Goal: Information Seeking & Learning: Compare options

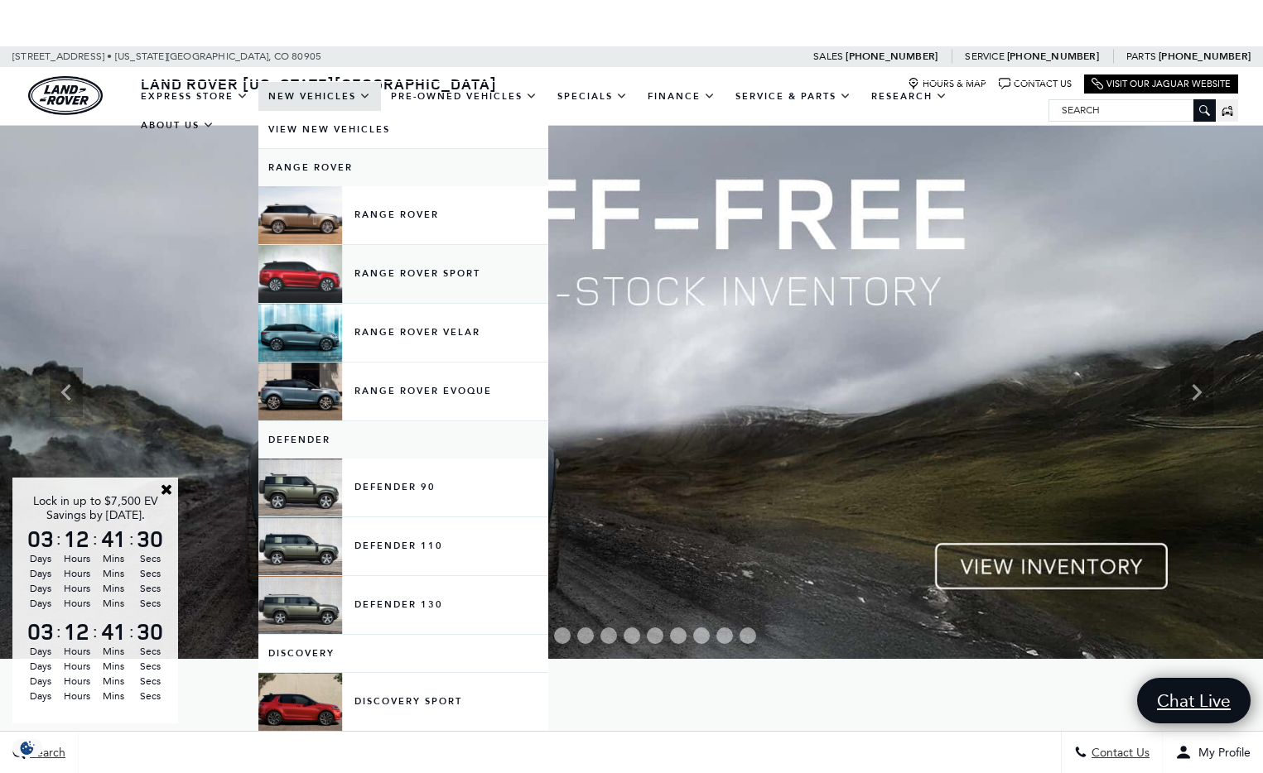
click at [283, 286] on link "Range Rover Sport" at bounding box center [403, 274] width 290 height 58
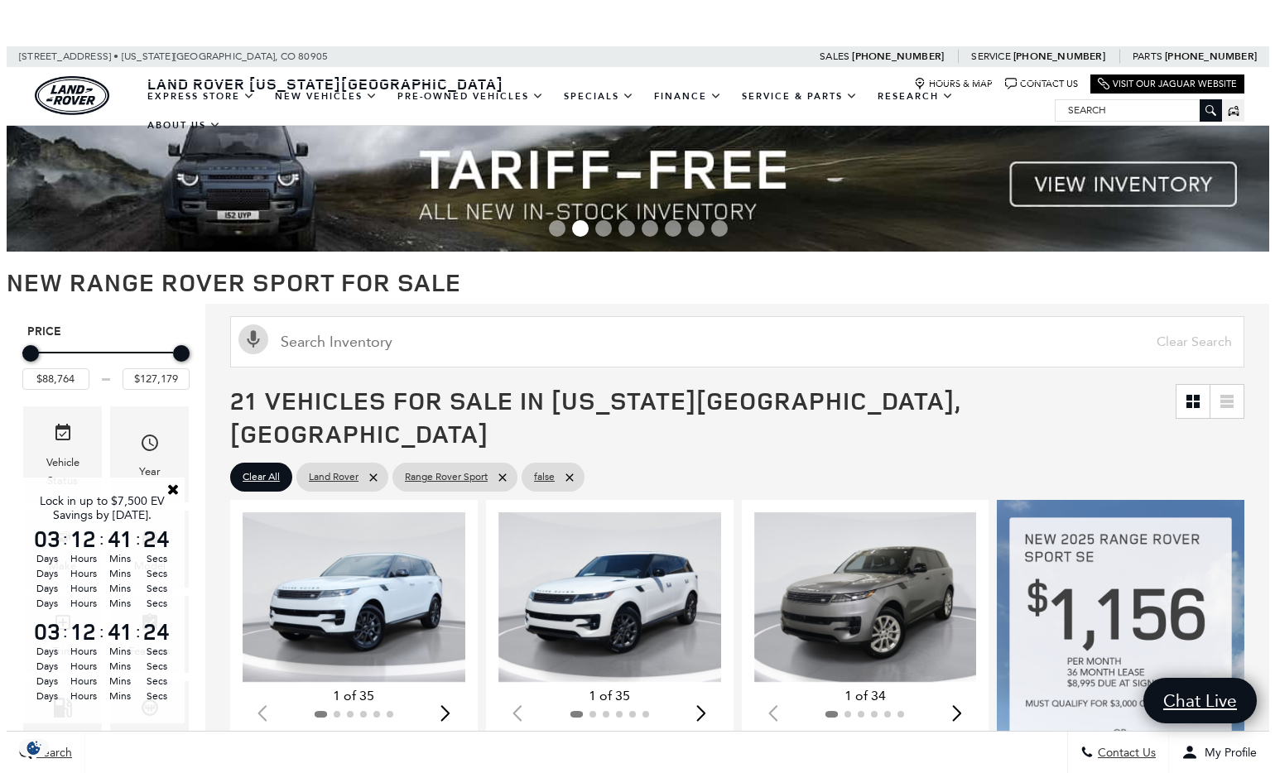
scroll to position [17, 0]
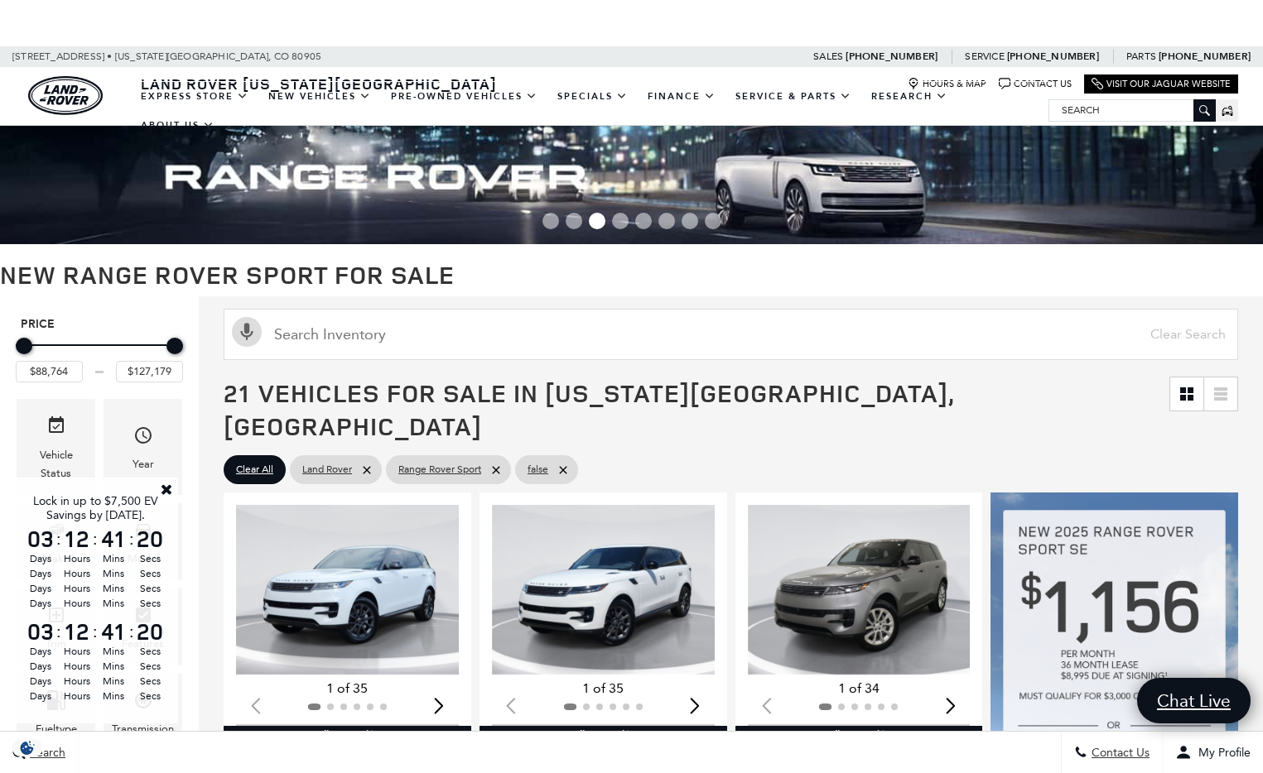
click at [166, 484] on link "Close" at bounding box center [166, 489] width 15 height 15
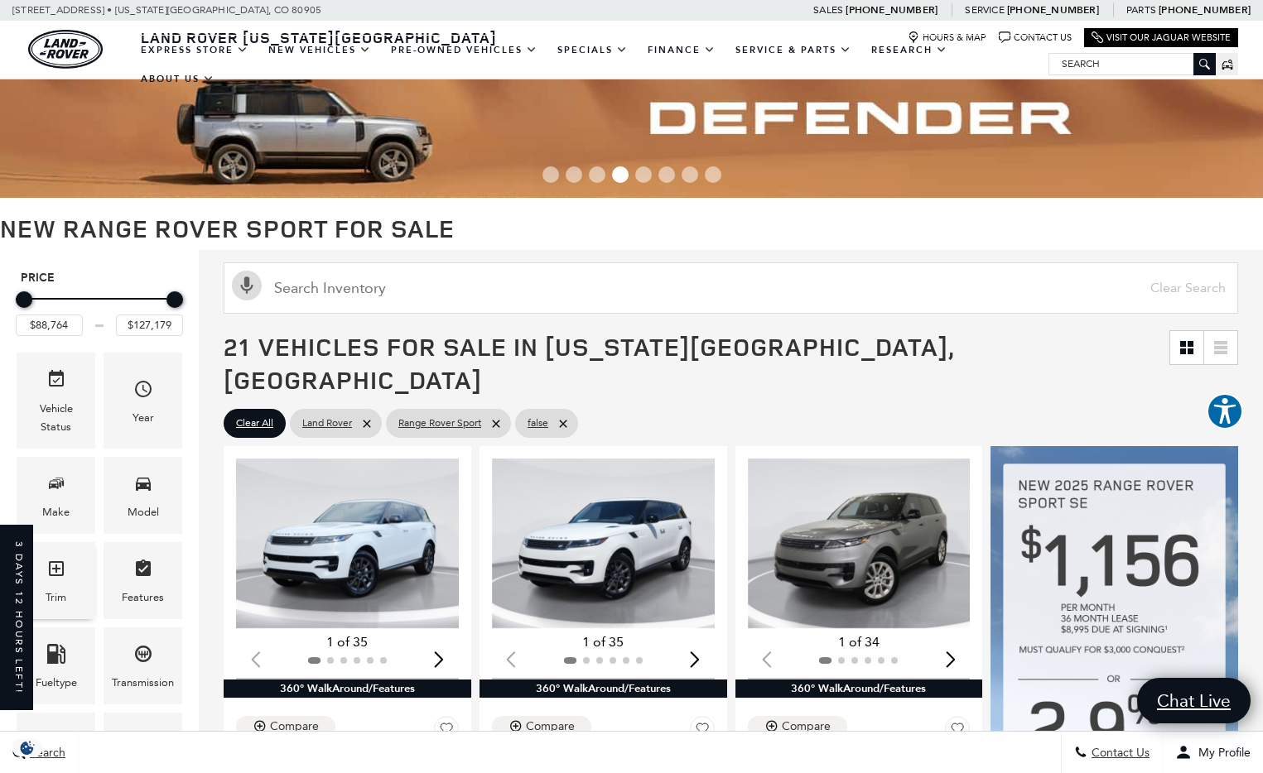
click at [62, 566] on icon "Trim" at bounding box center [56, 568] width 15 height 15
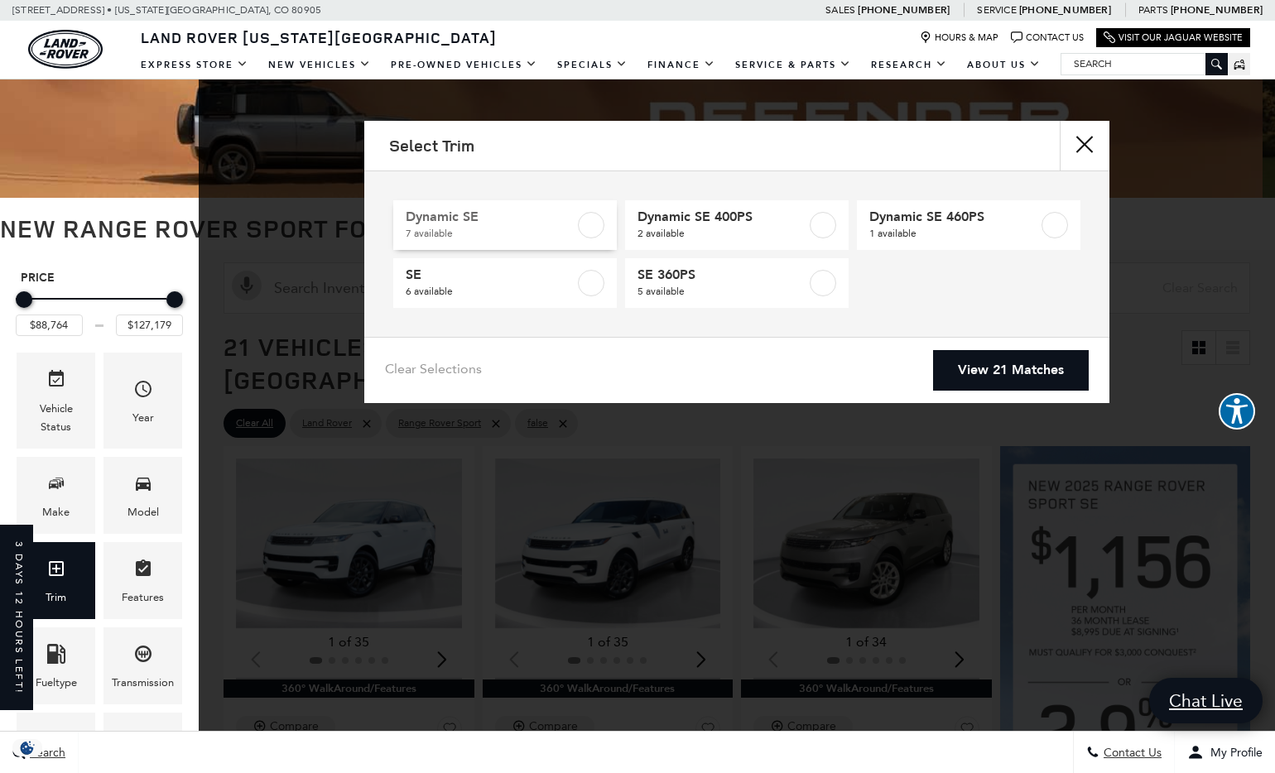
click at [447, 220] on span "Dynamic SE" at bounding box center [490, 217] width 169 height 17
type input "$104,499"
checkbox input "true"
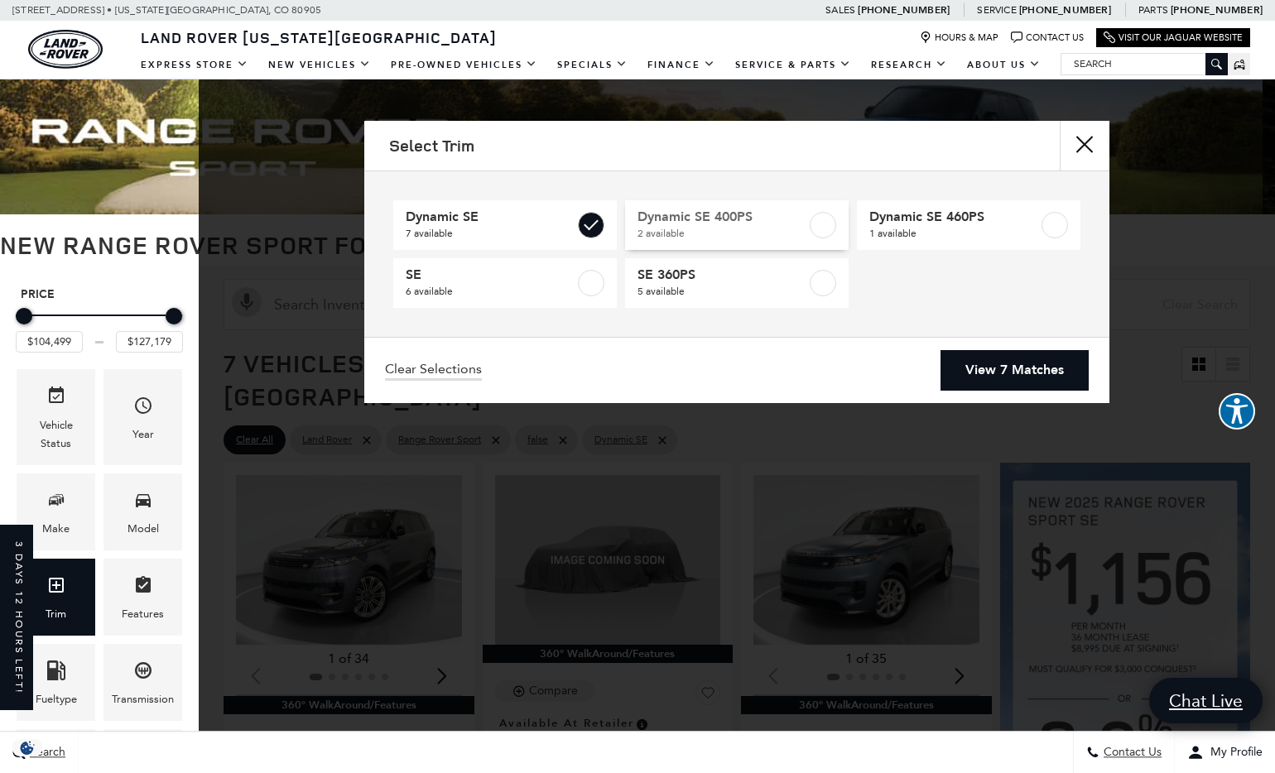
click at [767, 221] on span "Dynamic SE 400PS" at bounding box center [722, 217] width 169 height 17
type input "$101,234"
checkbox input "true"
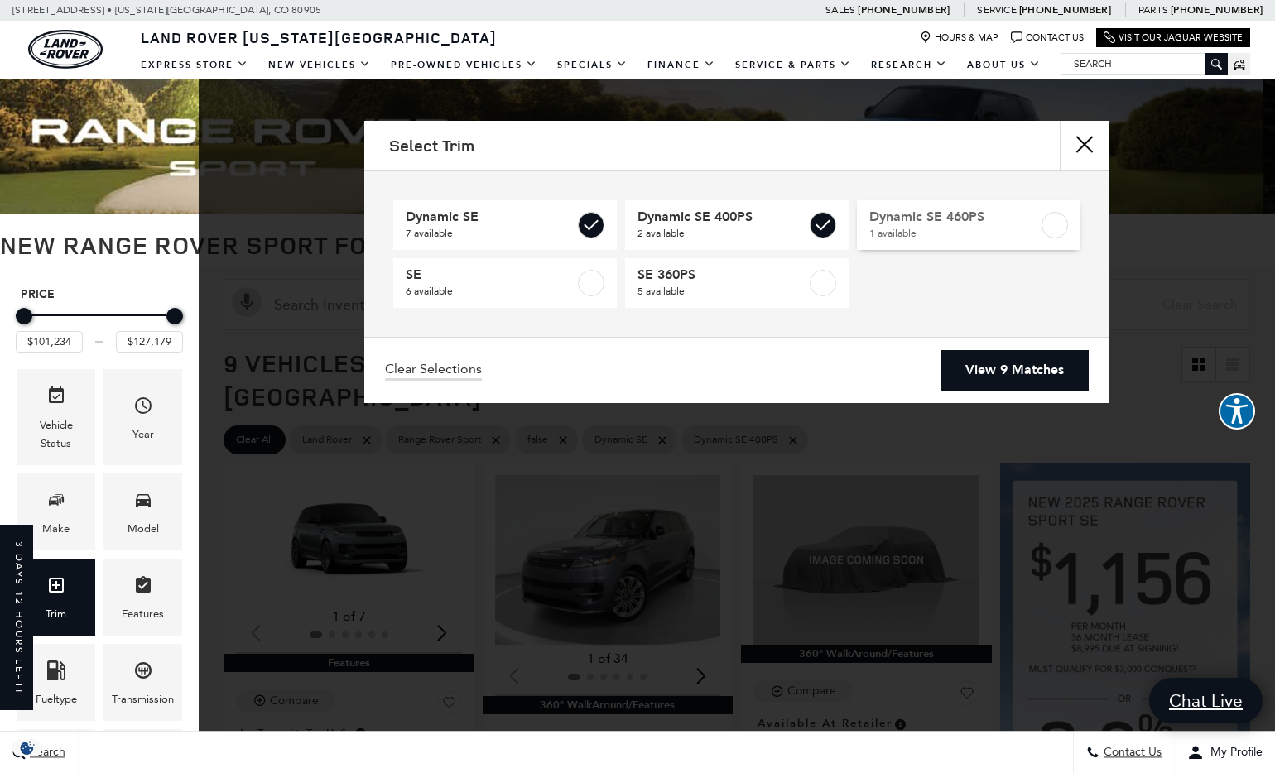
click at [1047, 224] on label at bounding box center [1055, 225] width 26 height 26
checkbox input "true"
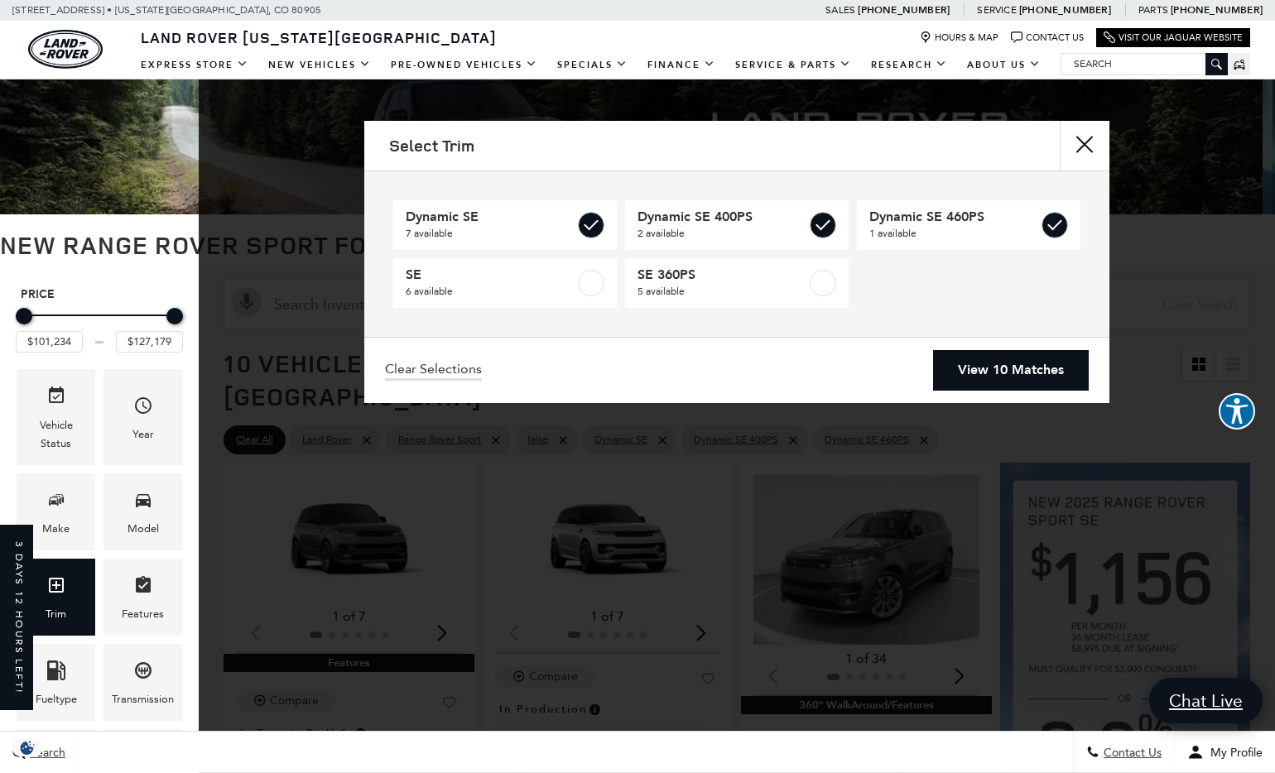
click at [997, 372] on link "View 10 Matches" at bounding box center [1011, 370] width 156 height 41
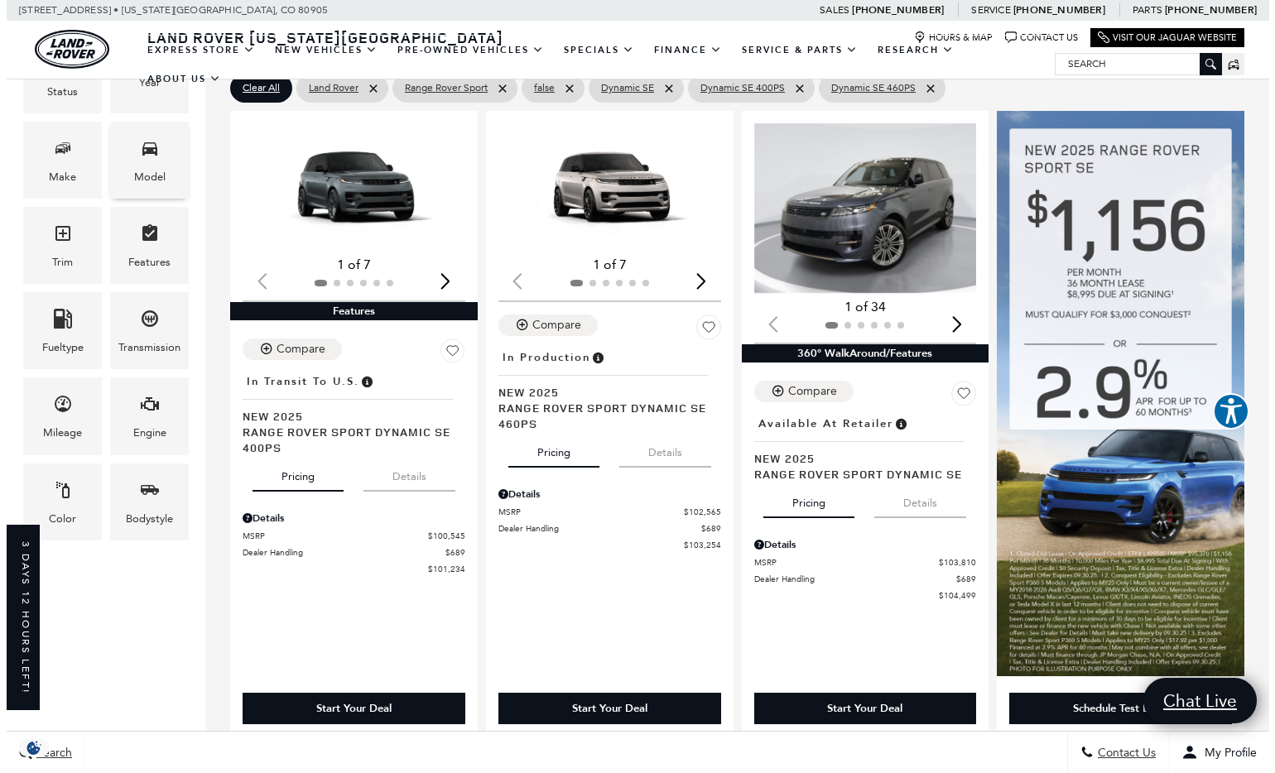
scroll to position [359, 0]
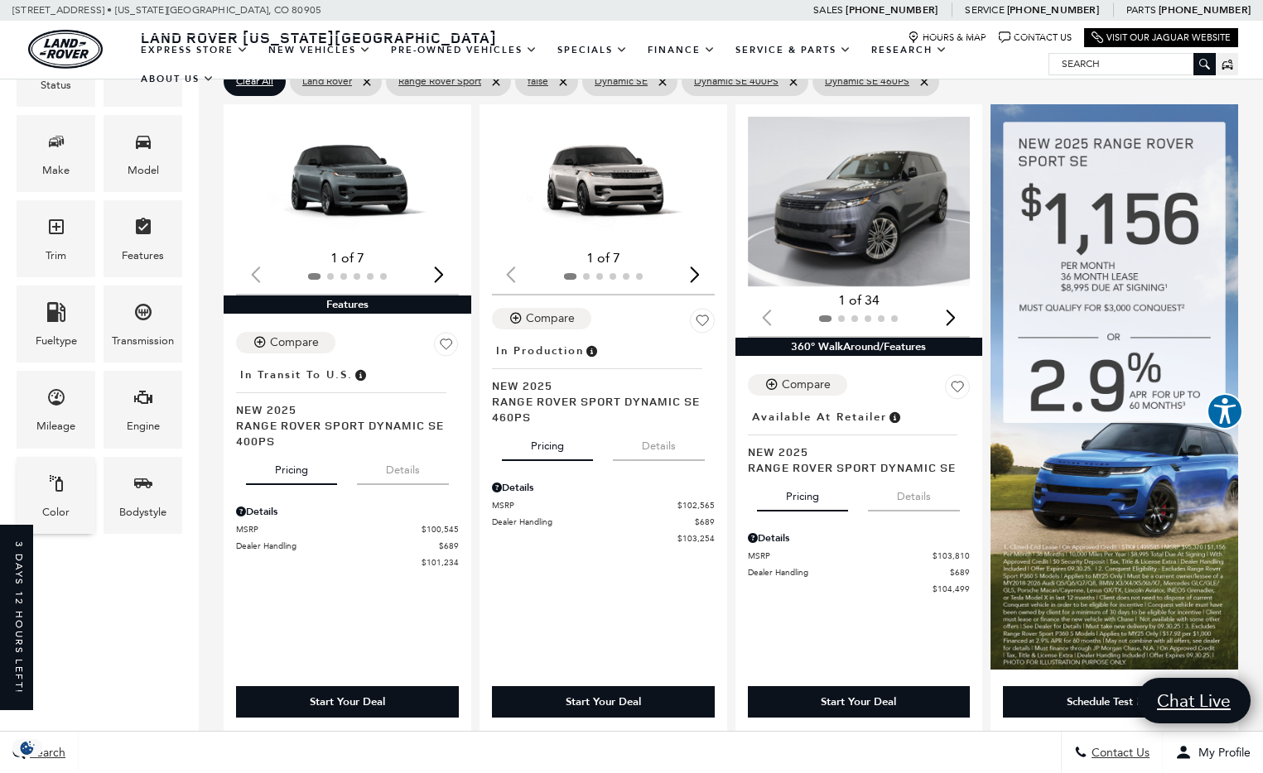
click at [53, 477] on icon "Color" at bounding box center [56, 484] width 20 height 20
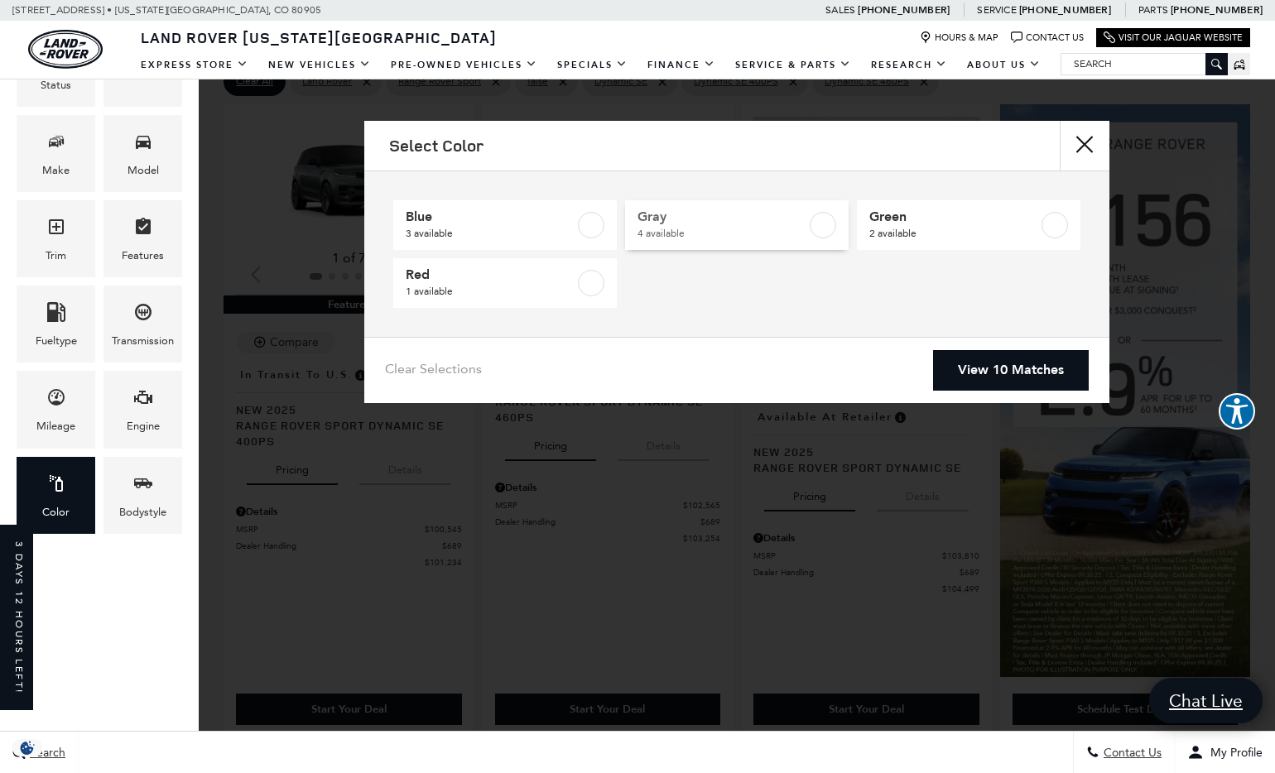
click at [684, 221] on span "Gray" at bounding box center [722, 217] width 169 height 17
type input "$103,254"
type input "$125,834"
checkbox input "true"
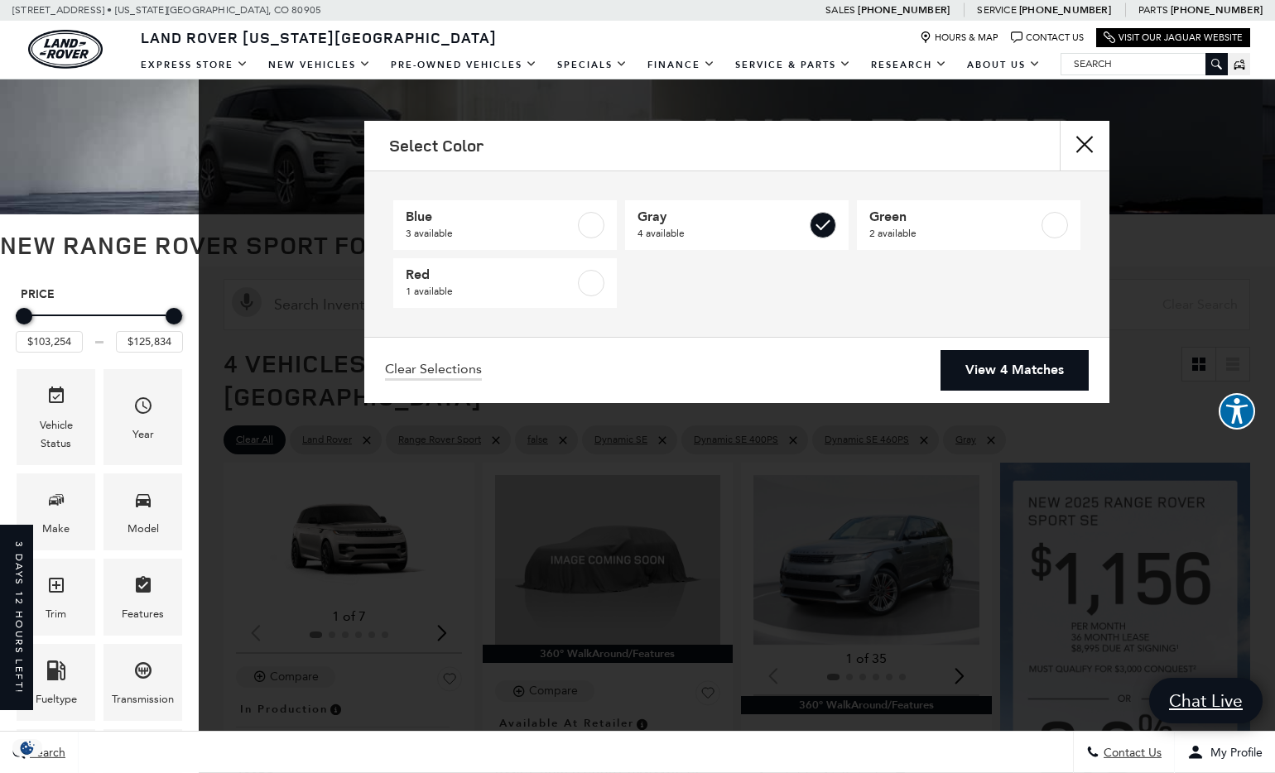
click at [1008, 370] on link "View 4 Matches" at bounding box center [1015, 370] width 148 height 41
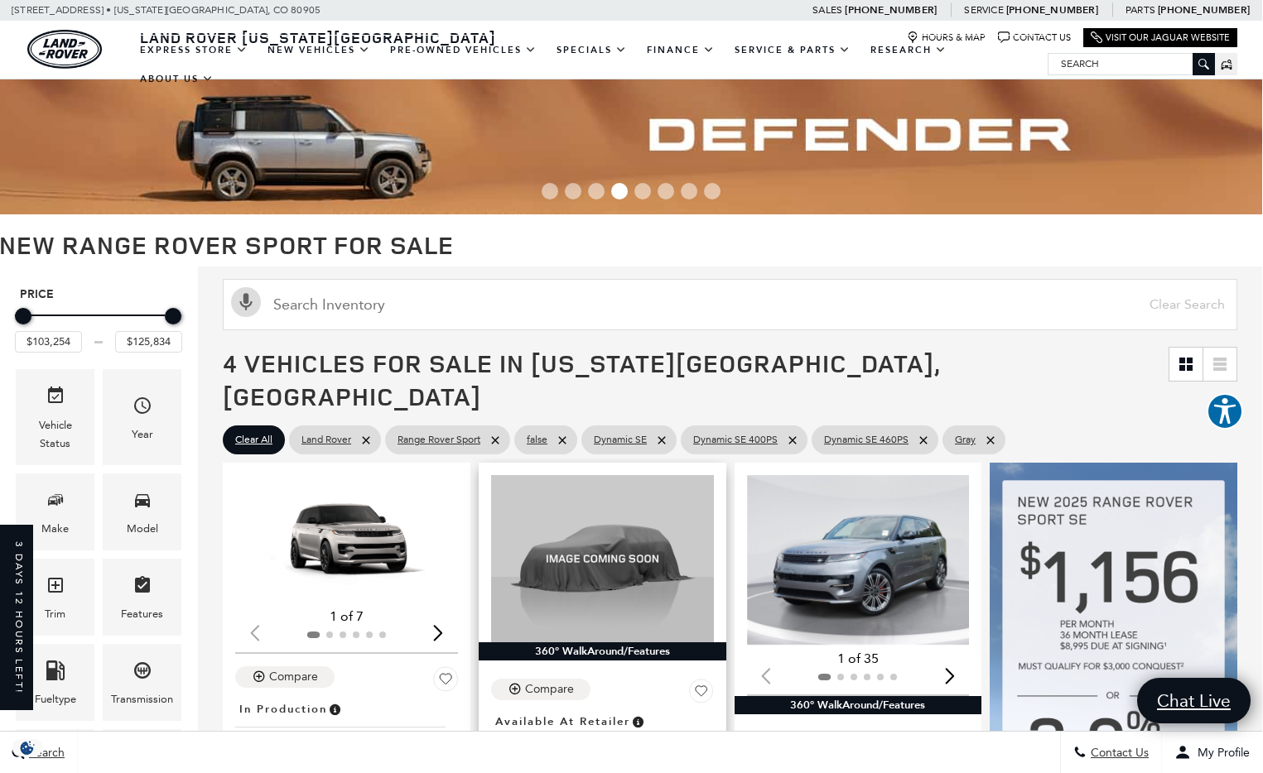
scroll to position [0, 1]
